Goal: Task Accomplishment & Management: Manage account settings

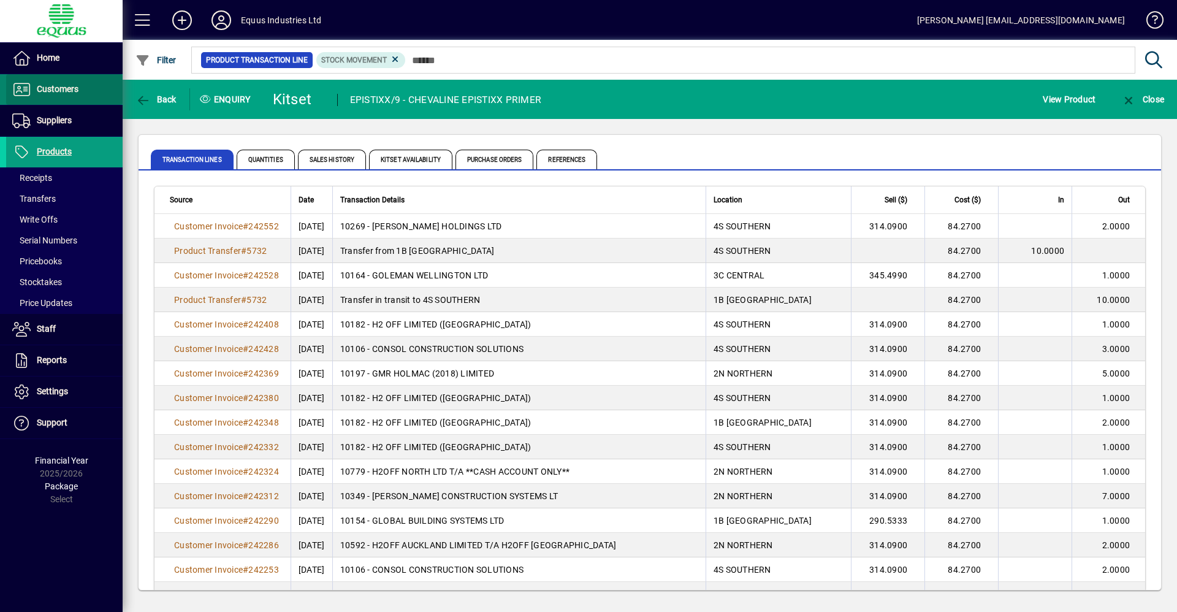
click at [68, 95] on span "Customers" at bounding box center [42, 89] width 72 height 15
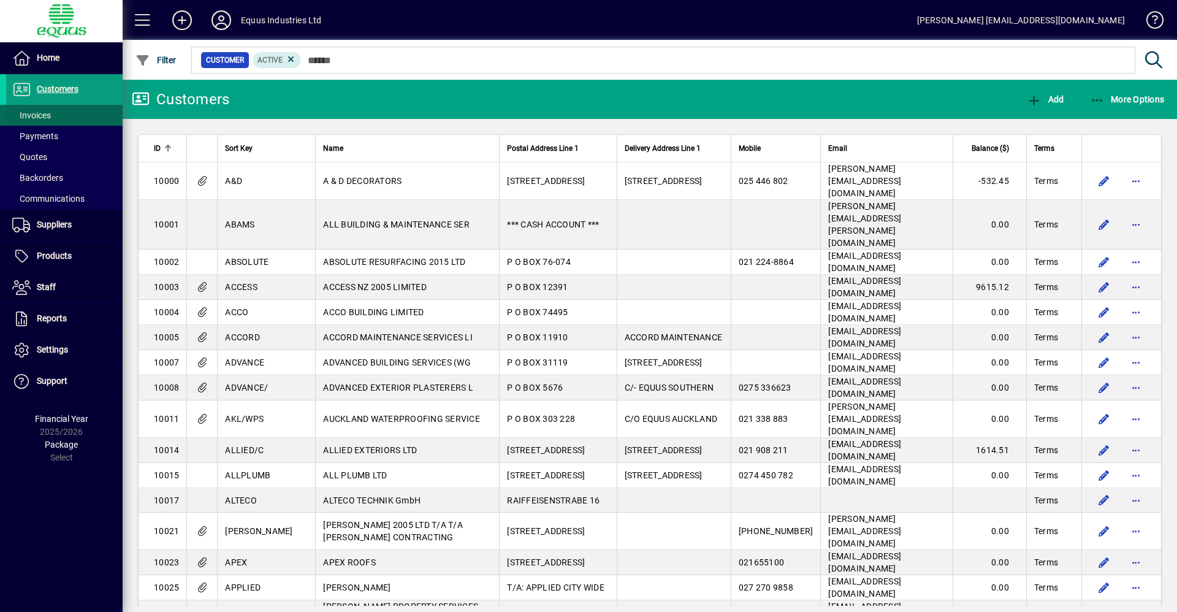
click at [83, 112] on span at bounding box center [64, 115] width 116 height 29
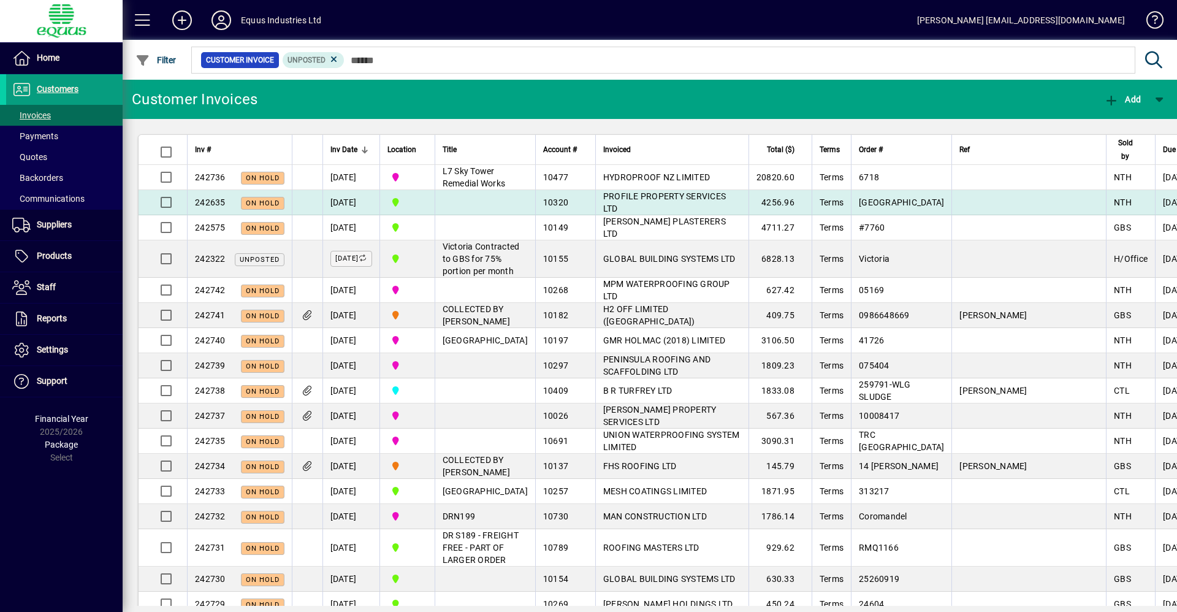
click at [603, 208] on span "PROFILE PROPERTY SERVICES LTD" at bounding box center [664, 202] width 123 height 22
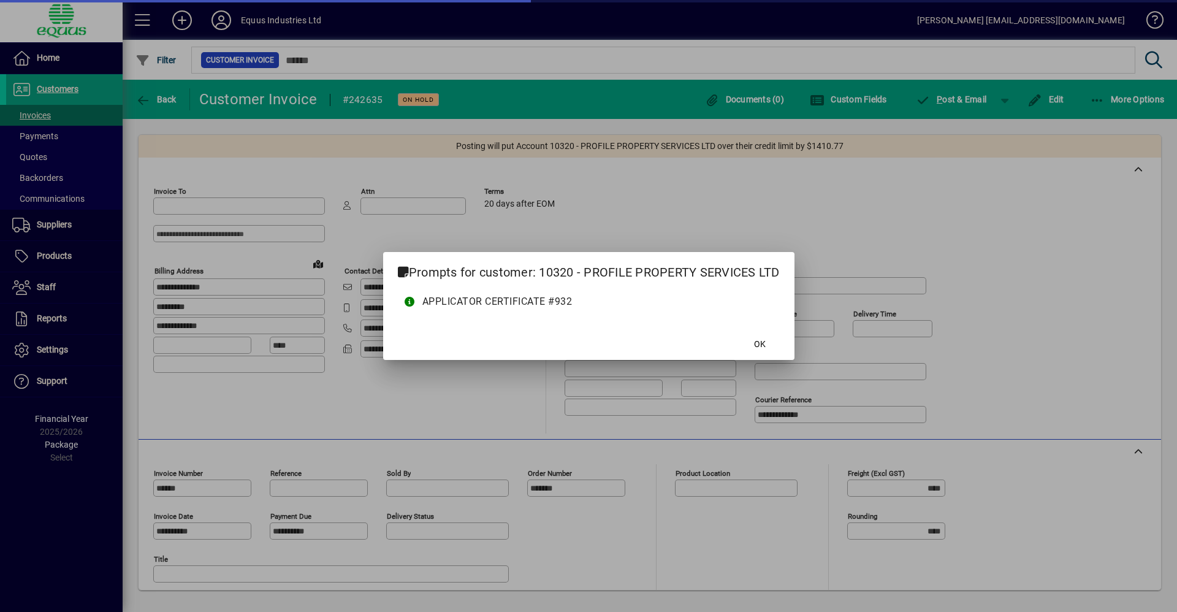
type input "**********"
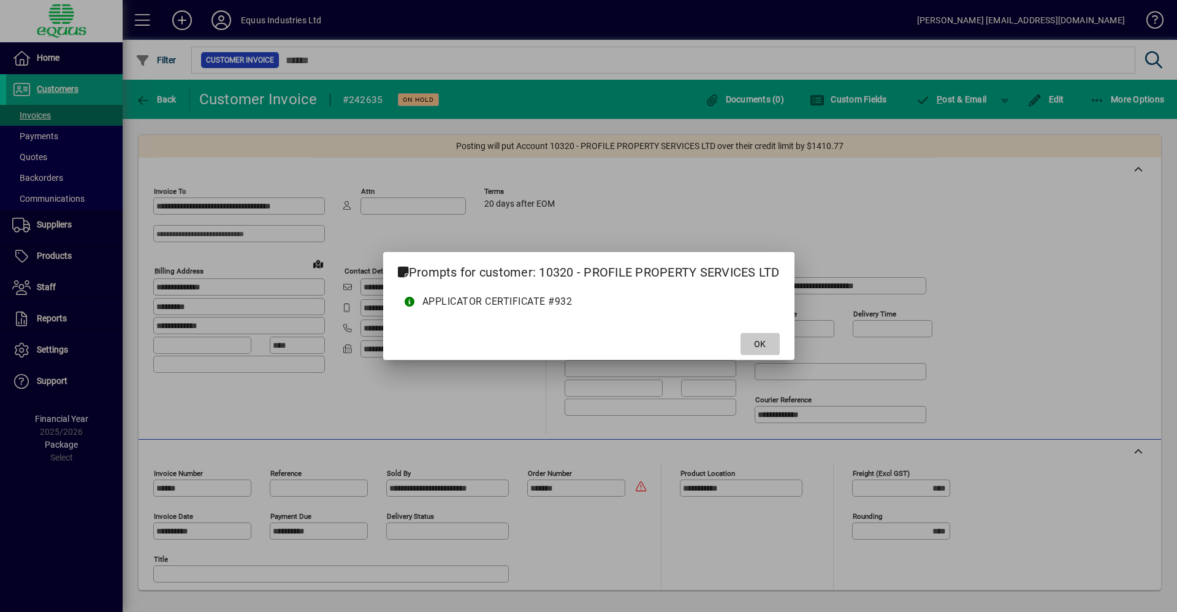
click at [751, 337] on span at bounding box center [760, 343] width 39 height 29
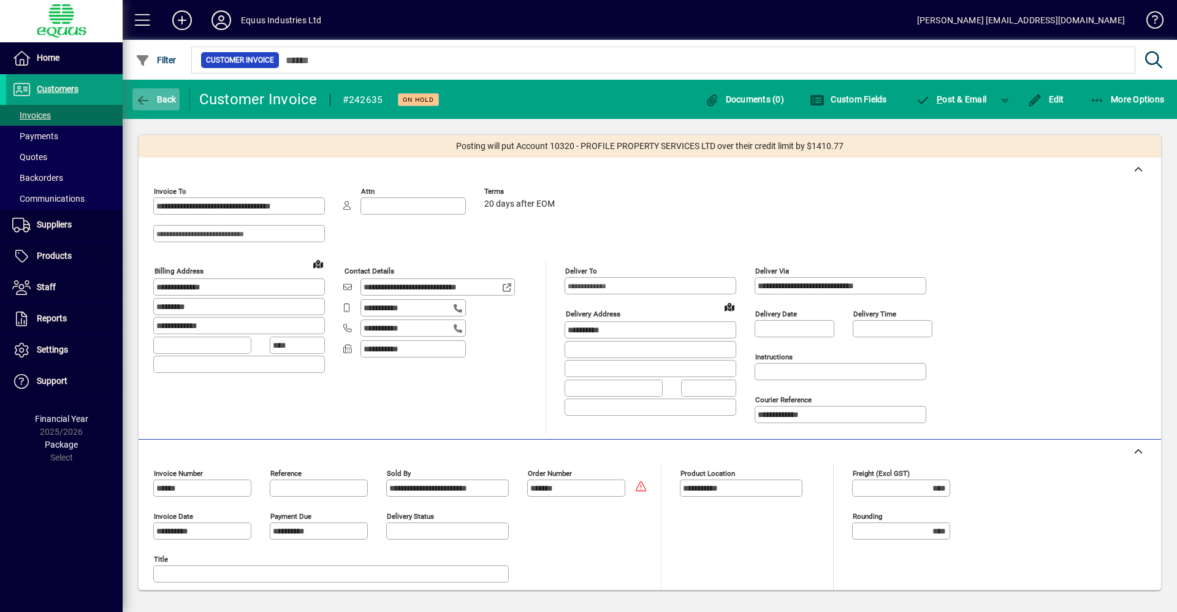
click at [158, 101] on span "Back" at bounding box center [155, 99] width 41 height 10
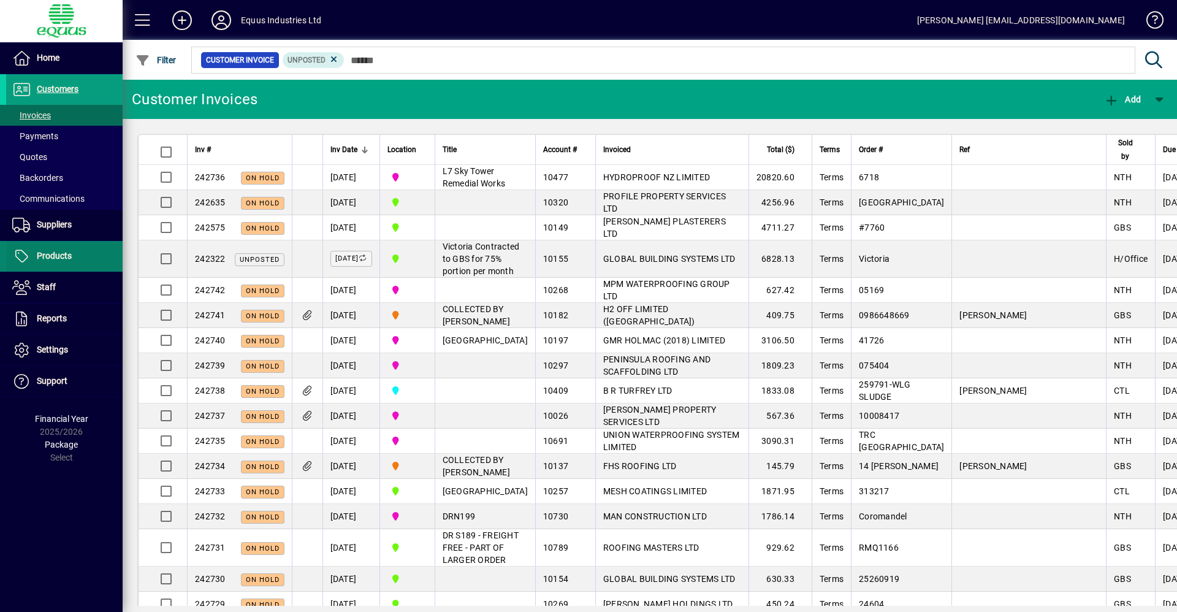
click at [83, 260] on span at bounding box center [64, 256] width 116 height 29
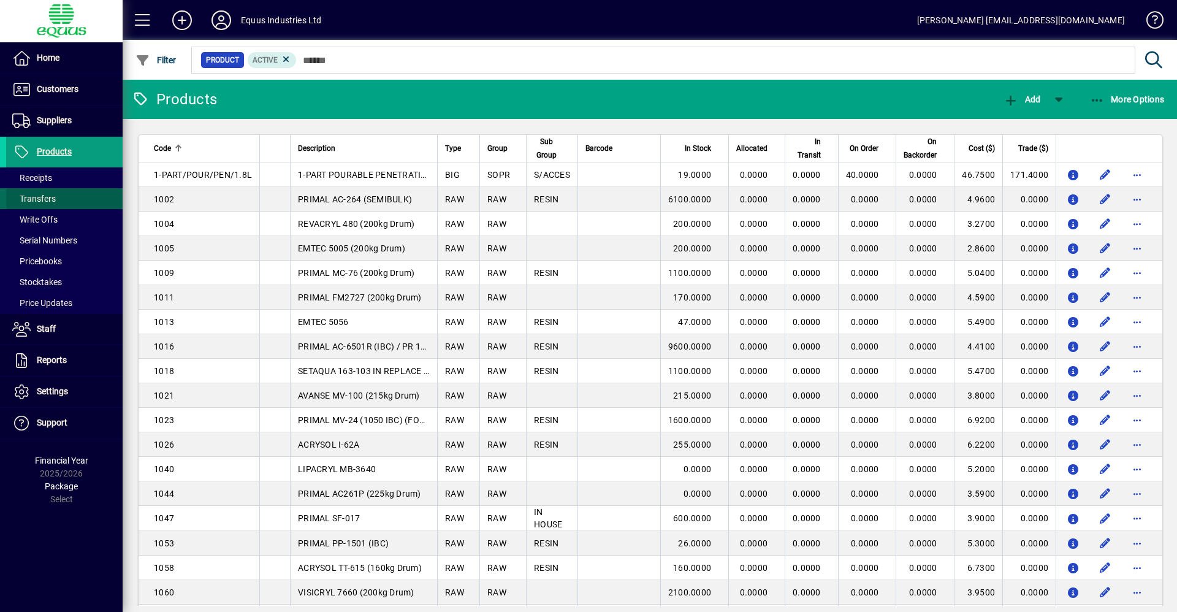
click at [67, 196] on span at bounding box center [64, 198] width 116 height 29
